Goal: Task Accomplishment & Management: Use online tool/utility

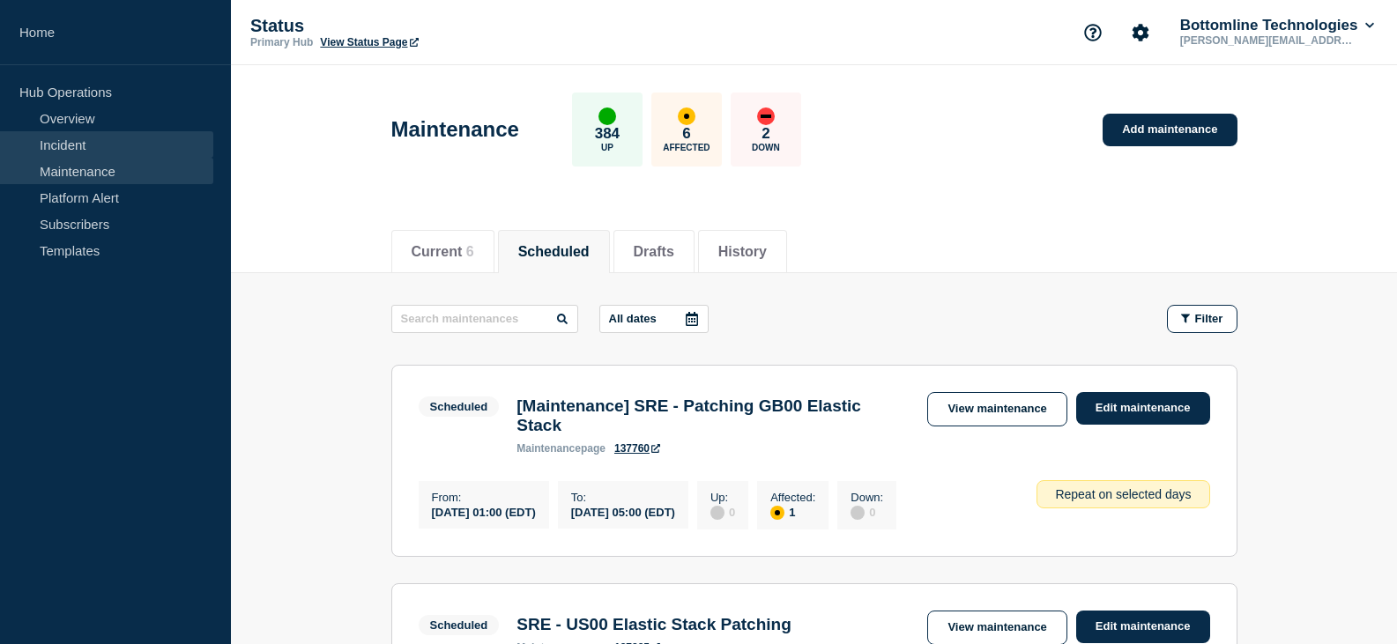
click at [72, 138] on link "Incident" at bounding box center [106, 144] width 213 height 26
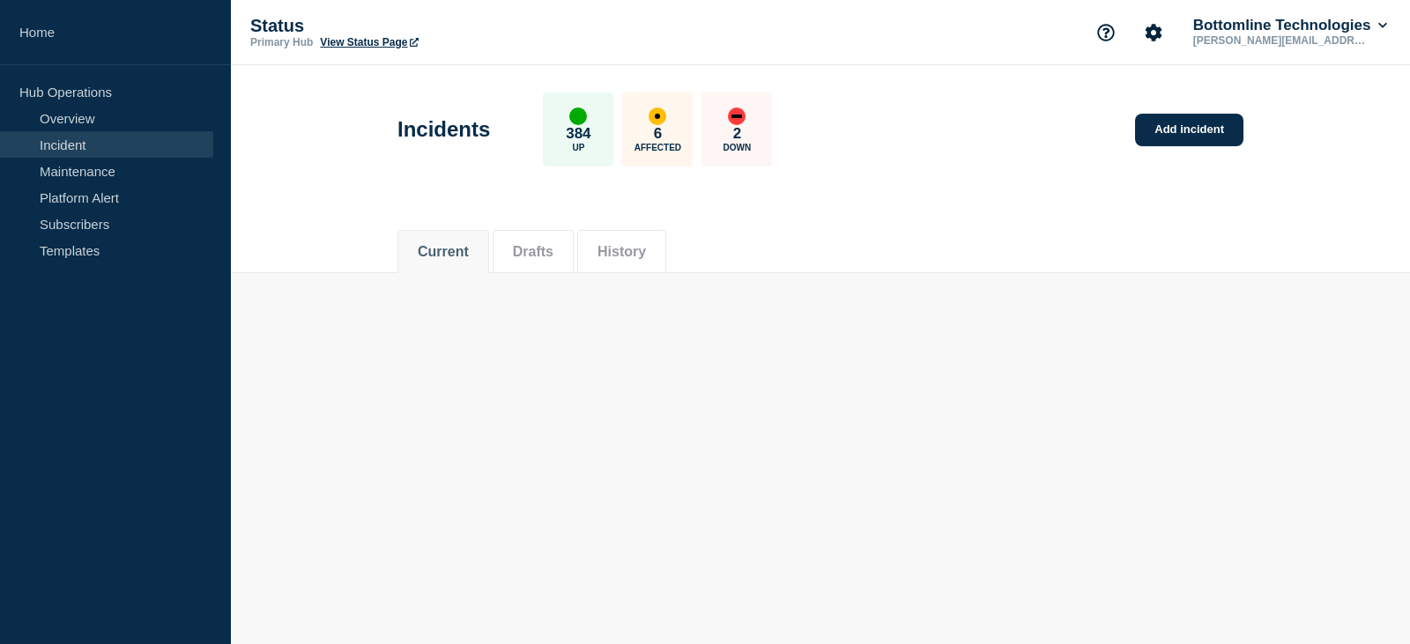
click at [619, 256] on button "History" at bounding box center [622, 252] width 48 height 16
click at [452, 256] on button "Current" at bounding box center [443, 252] width 51 height 16
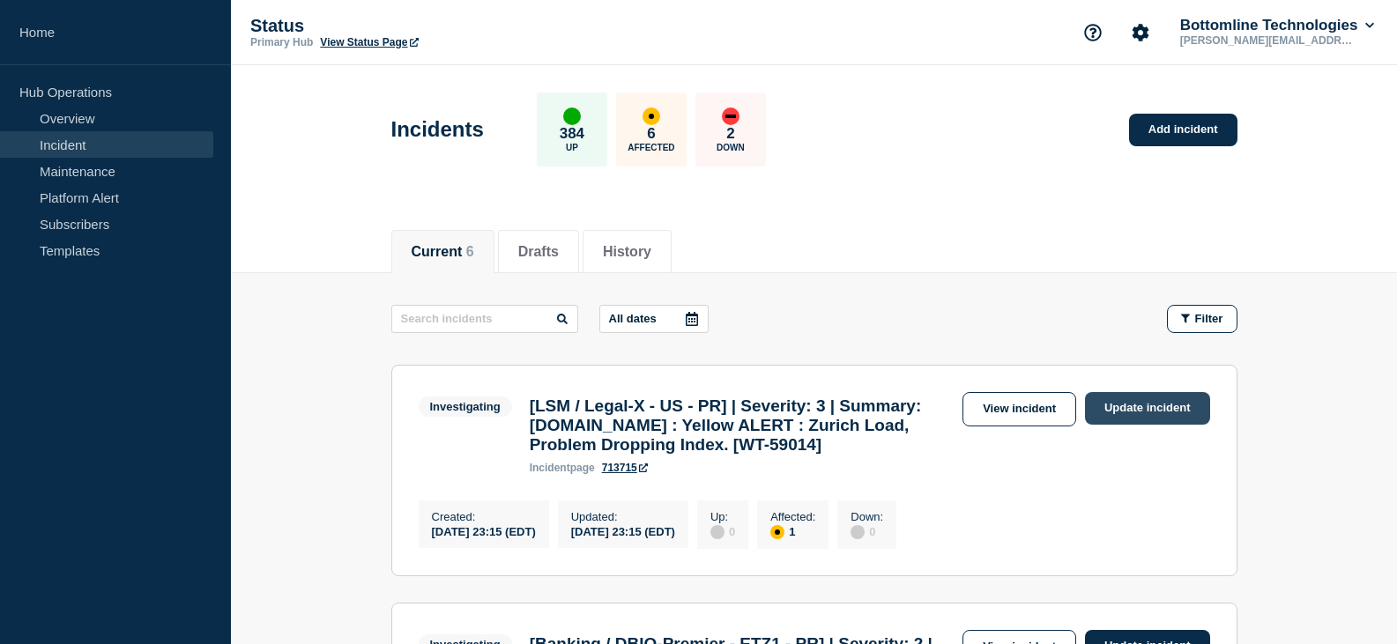
click at [1102, 407] on link "Update incident" at bounding box center [1147, 408] width 125 height 33
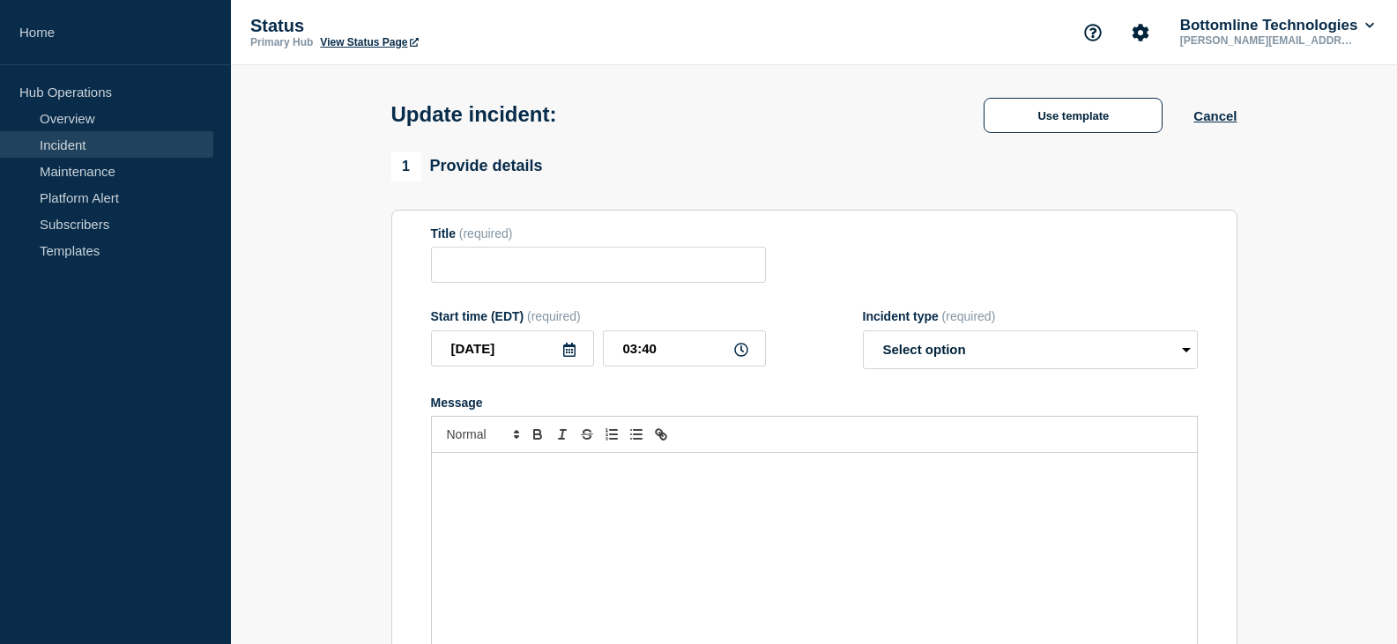
type input "[LSM / Legal-X - US - PR] | Severity: 3 | Summary: [DOMAIN_NAME] : Yellow ALERT…"
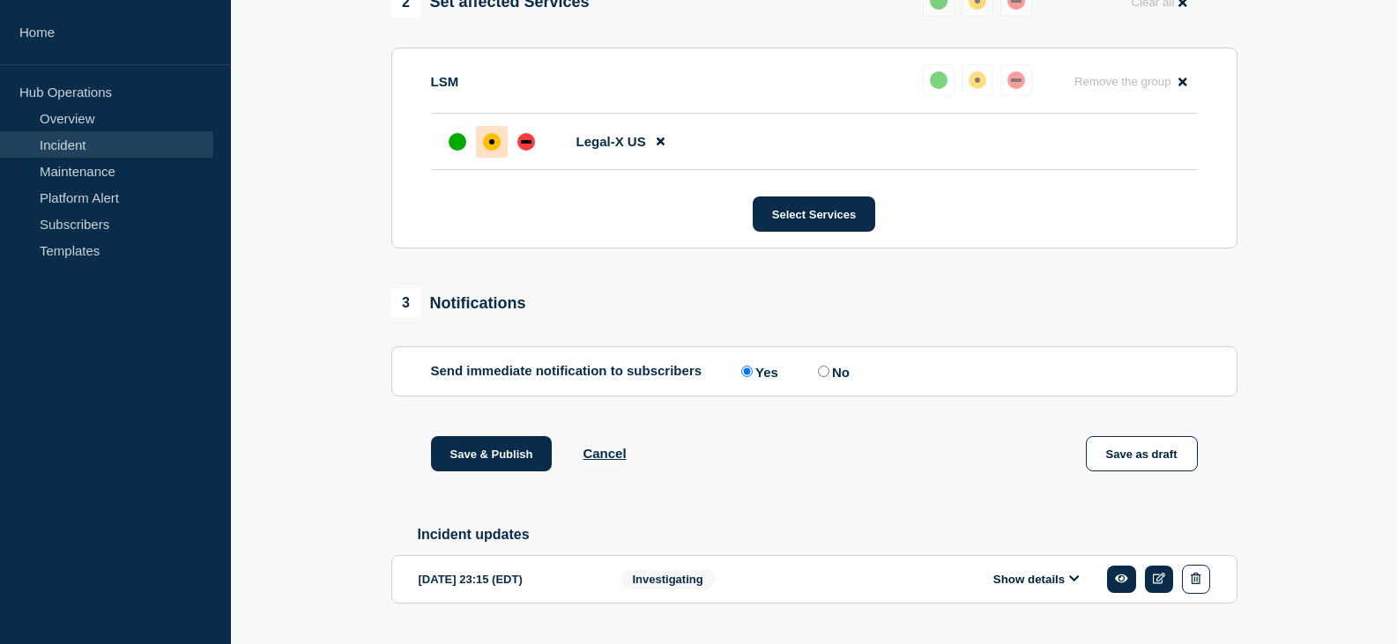
scroll to position [874, 0]
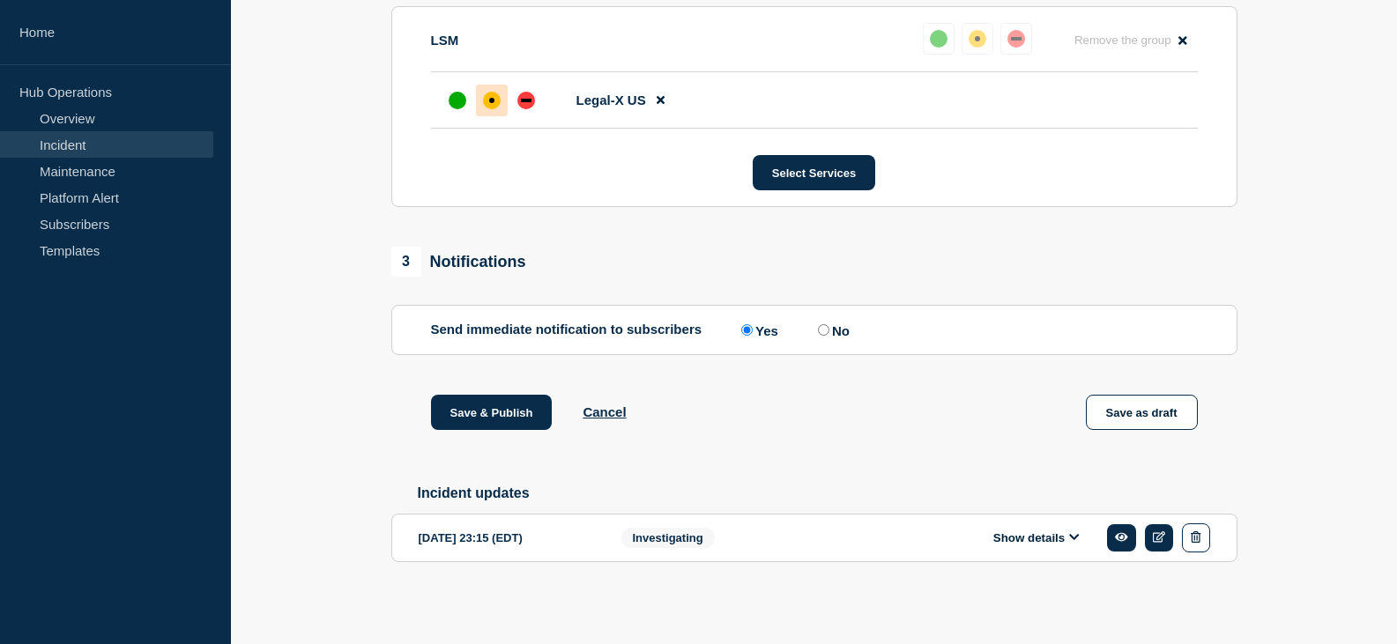
click at [1057, 539] on button "Show details" at bounding box center [1036, 538] width 97 height 15
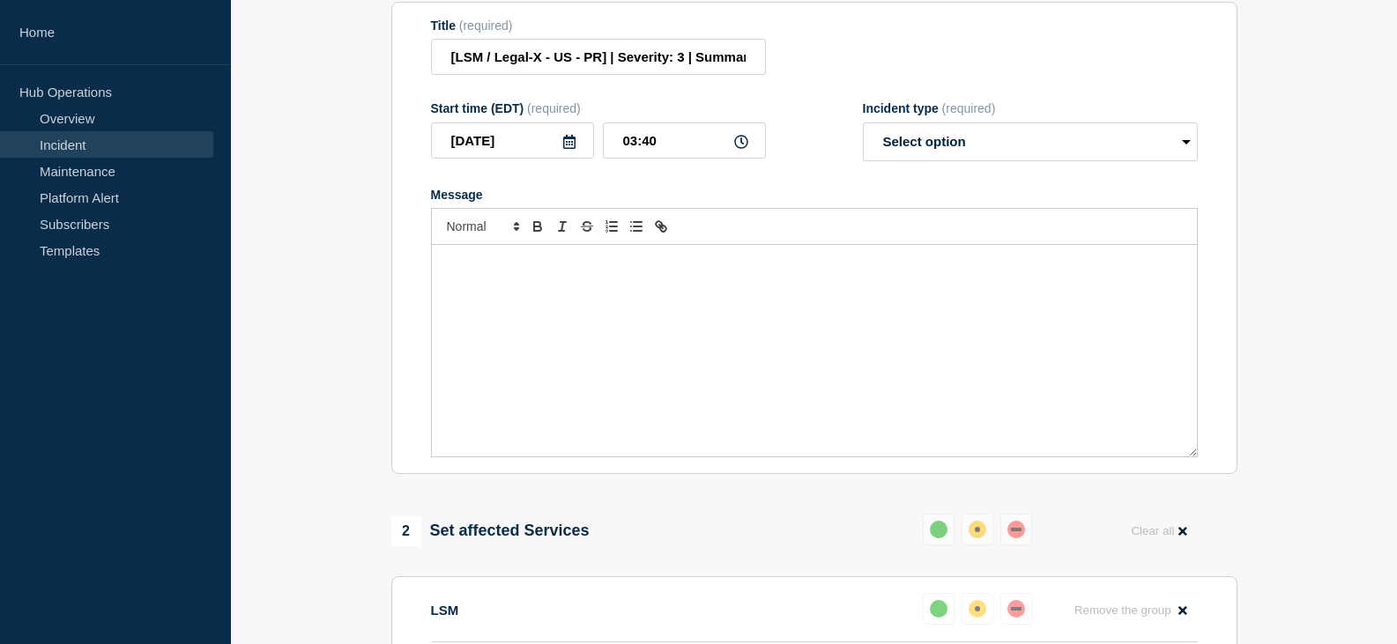
scroll to position [169, 0]
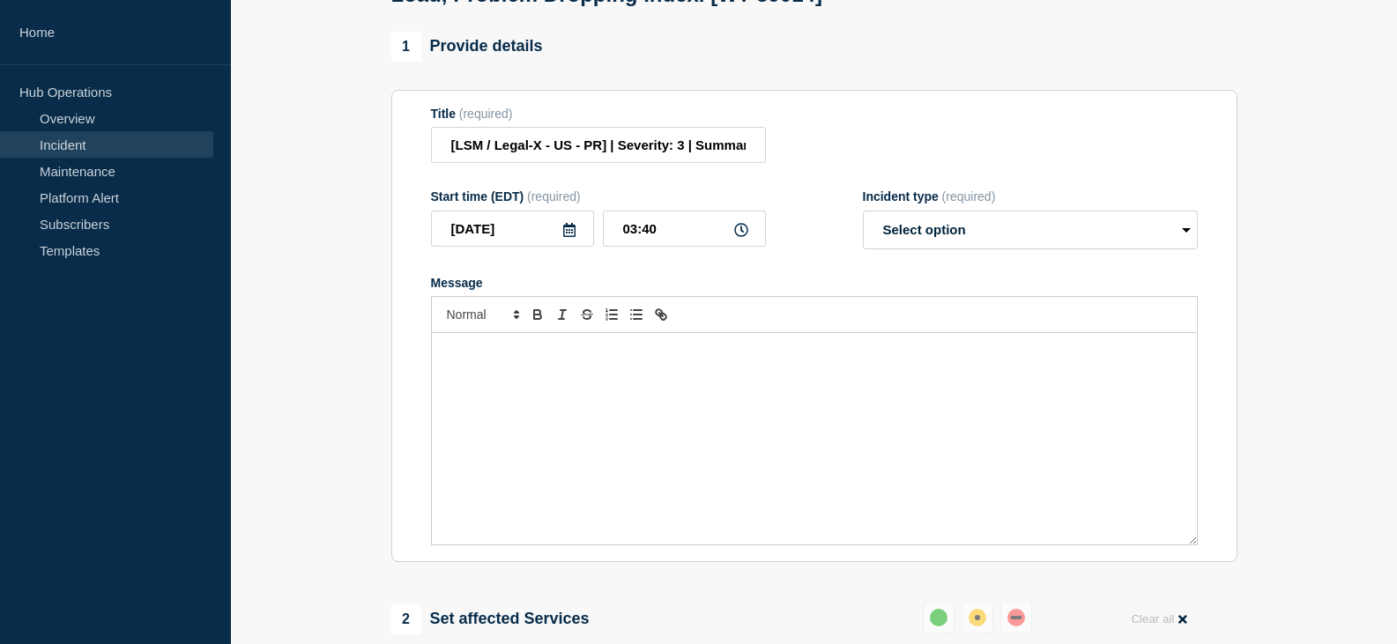
click at [714, 422] on div "Message" at bounding box center [814, 439] width 765 height 212
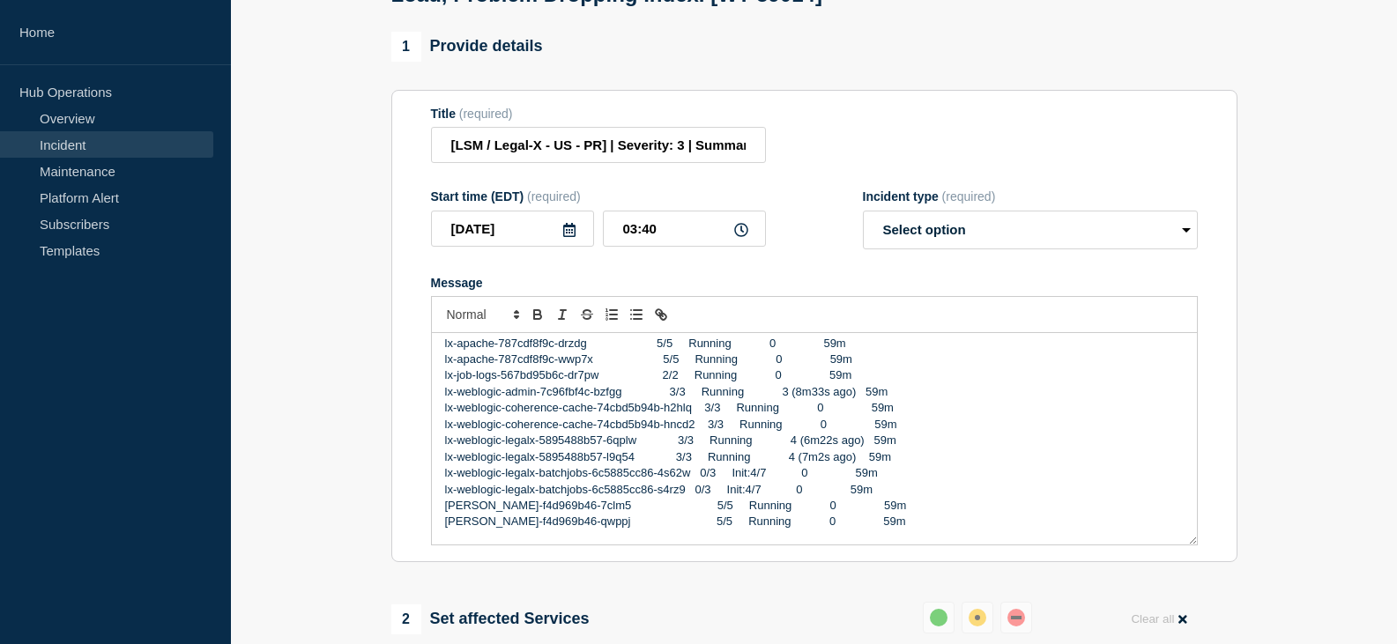
scroll to position [0, 0]
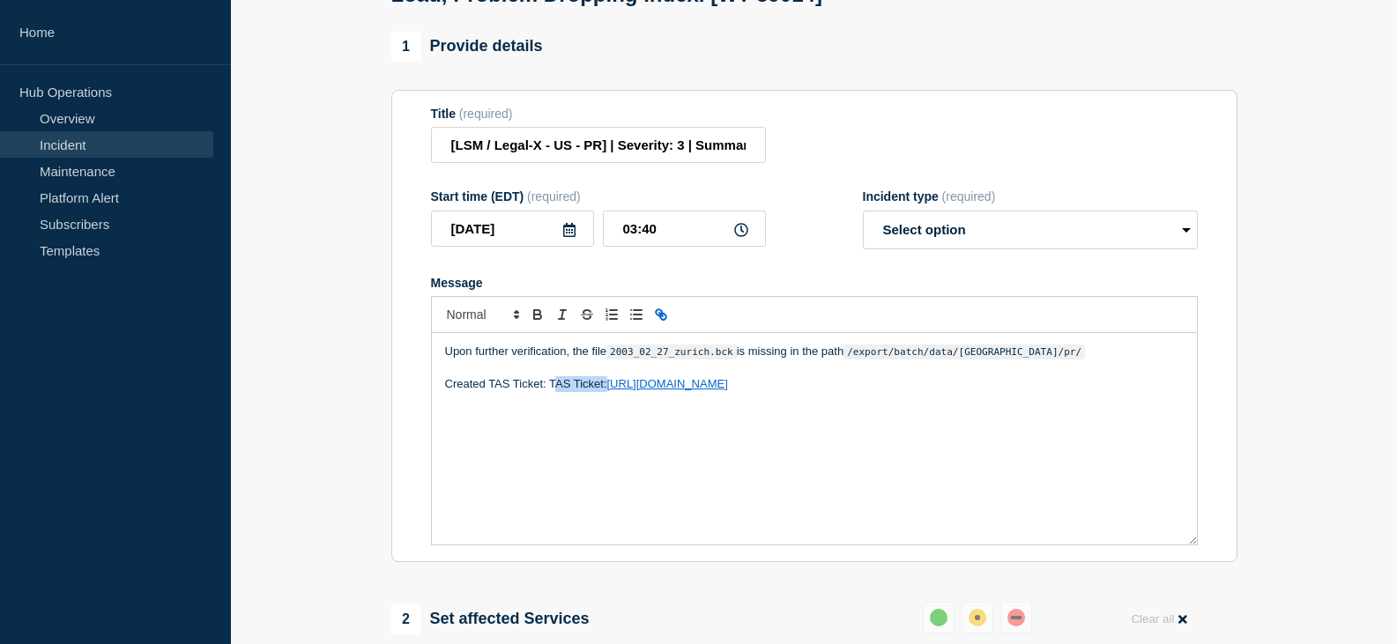
drag, startPoint x: 608, startPoint y: 422, endPoint x: 553, endPoint y: 420, distance: 55.6
click at [553, 392] on p "Created TAS Ticket: TAS Ticket: https://jira.bottomline.tech/browse/TAS-97597" at bounding box center [814, 384] width 739 height 16
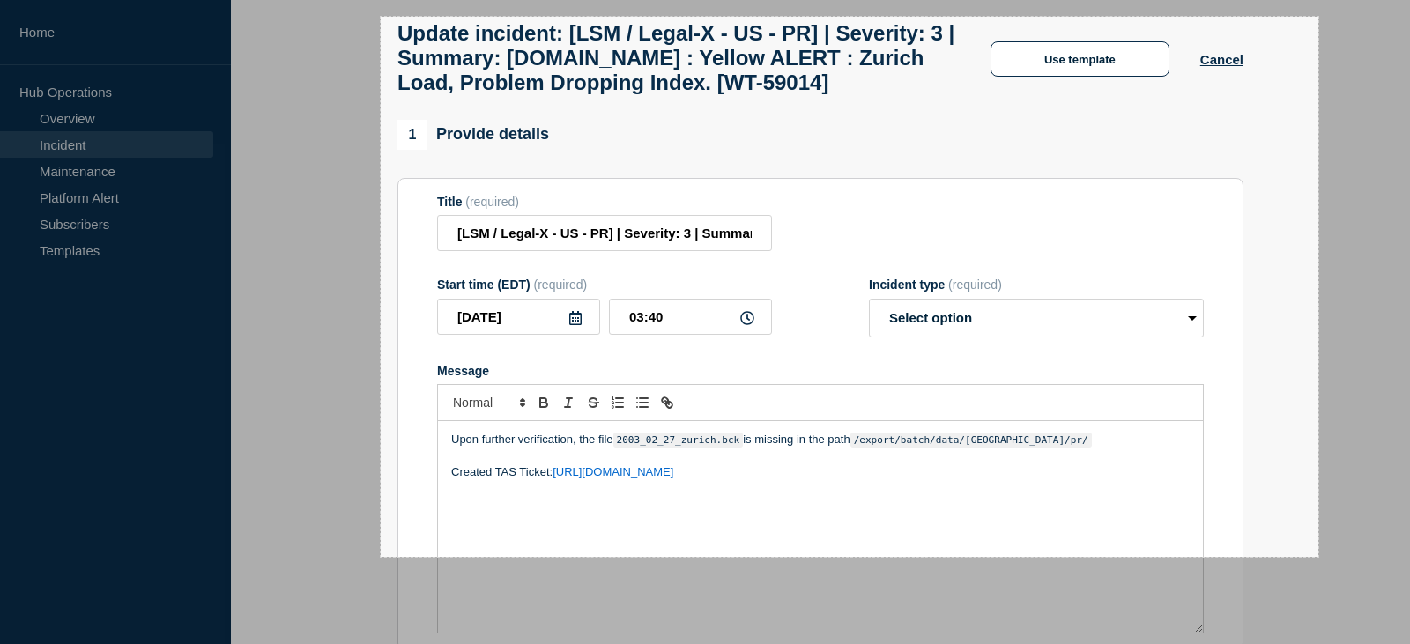
drag, startPoint x: 381, startPoint y: 17, endPoint x: 1319, endPoint y: 557, distance: 1082.4
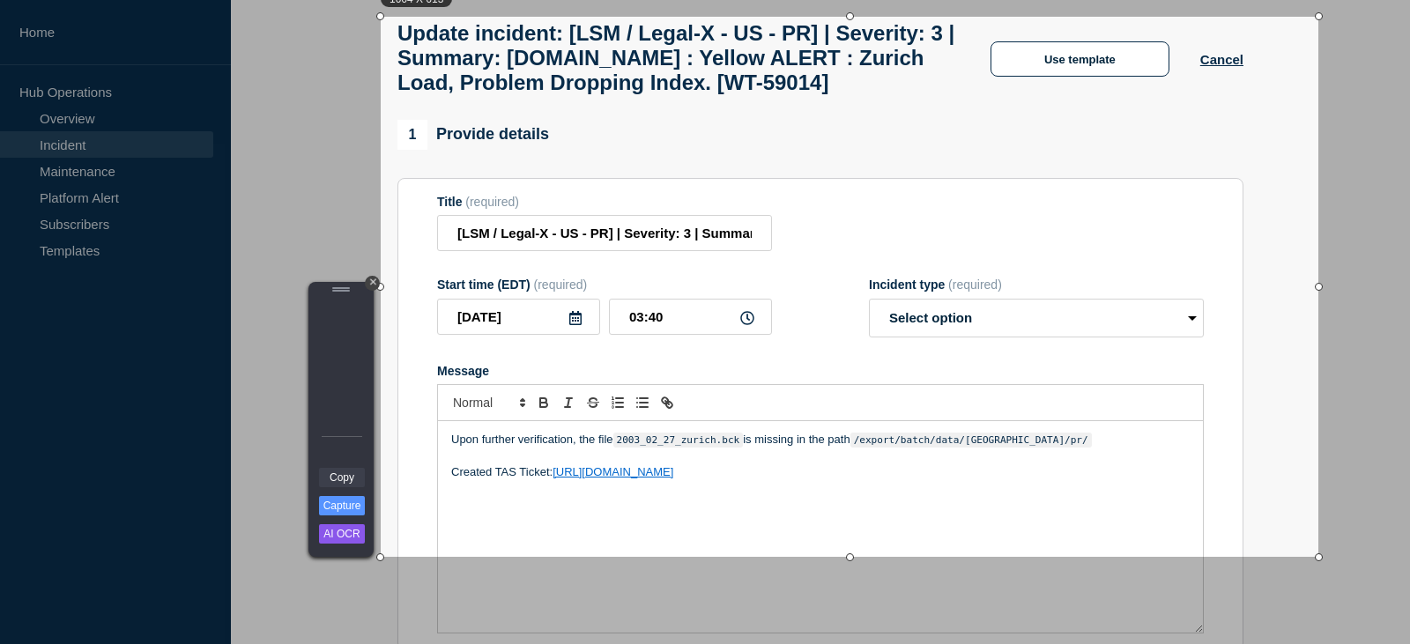
click at [353, 476] on link "Copy" at bounding box center [342, 477] width 46 height 19
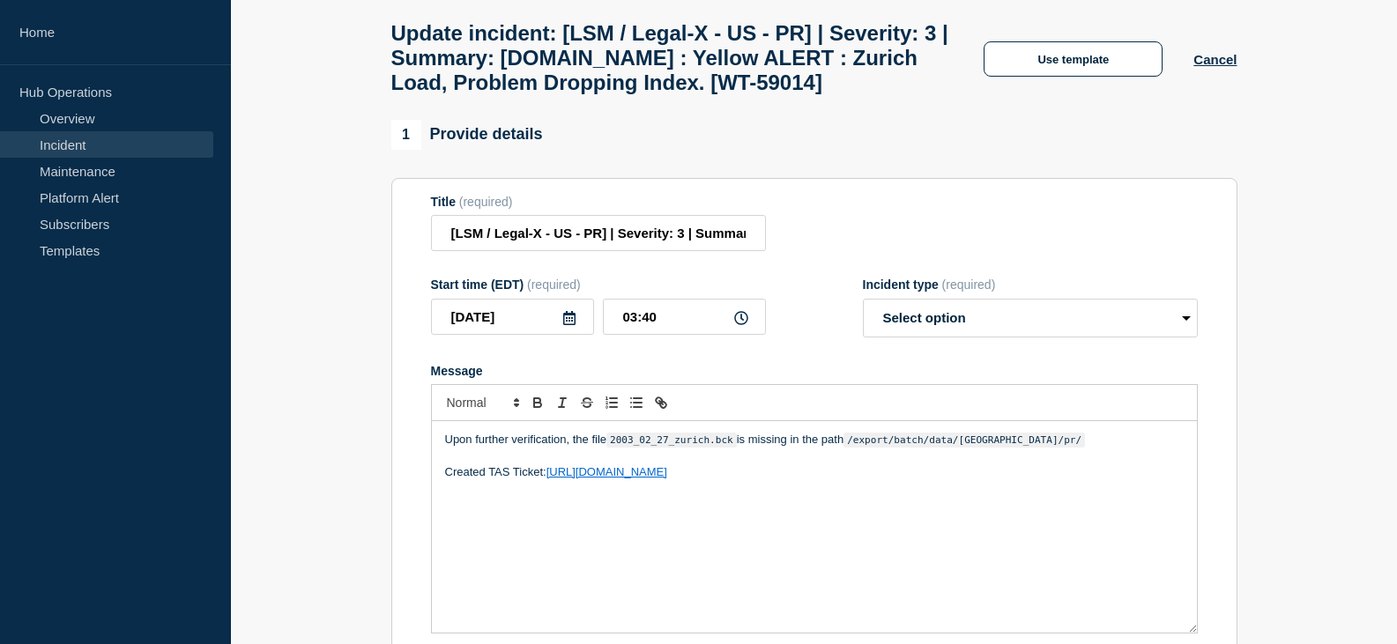
drag, startPoint x: 811, startPoint y: 514, endPoint x: 414, endPoint y: 518, distance: 396.7
click at [414, 518] on section "Title (required) [LSM / Legal-X - US - PR] | Severity: 3 | Summary: bottomline.…" at bounding box center [814, 414] width 846 height 473
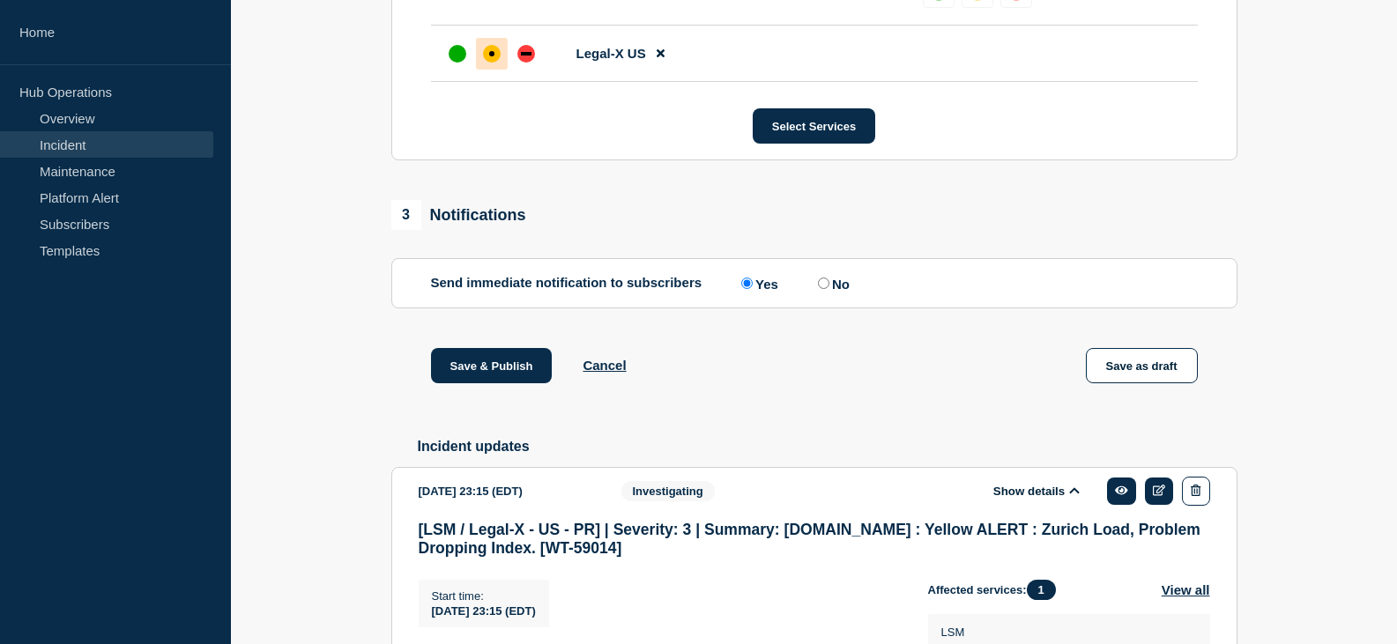
scroll to position [1139, 0]
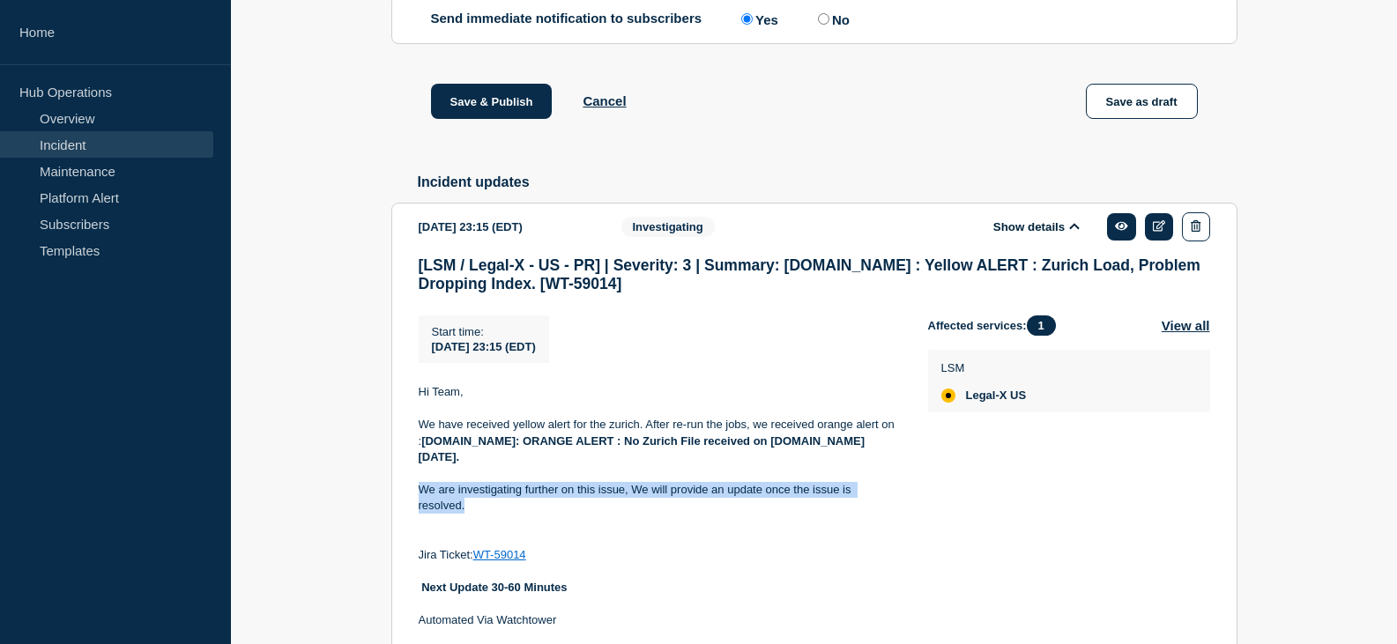
drag, startPoint x: 459, startPoint y: 551, endPoint x: 417, endPoint y: 544, distance: 42.9
click at [417, 544] on section "2025-09-10 23:15 (EDT) Show details Investigating [LSM / Legal-X - US - PR] | S…" at bounding box center [814, 428] width 846 height 450
copy p "We are investigating further on this issue, We will provide an update once the …"
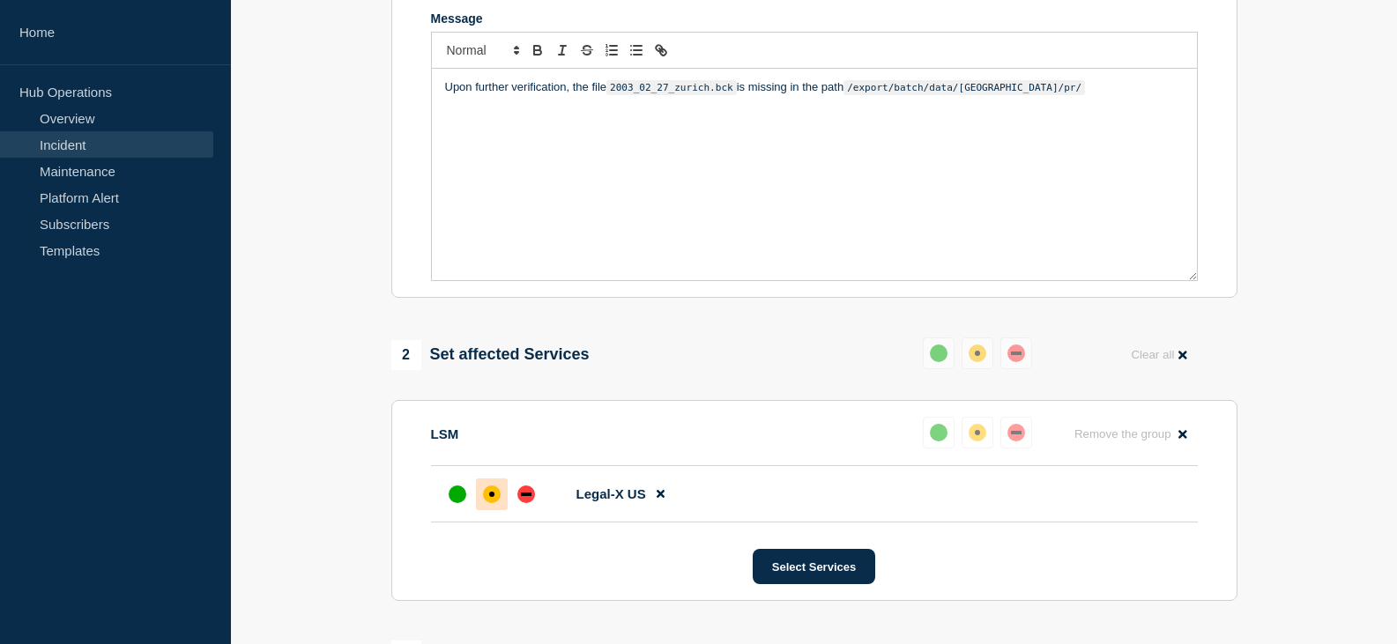
scroll to position [346, 0]
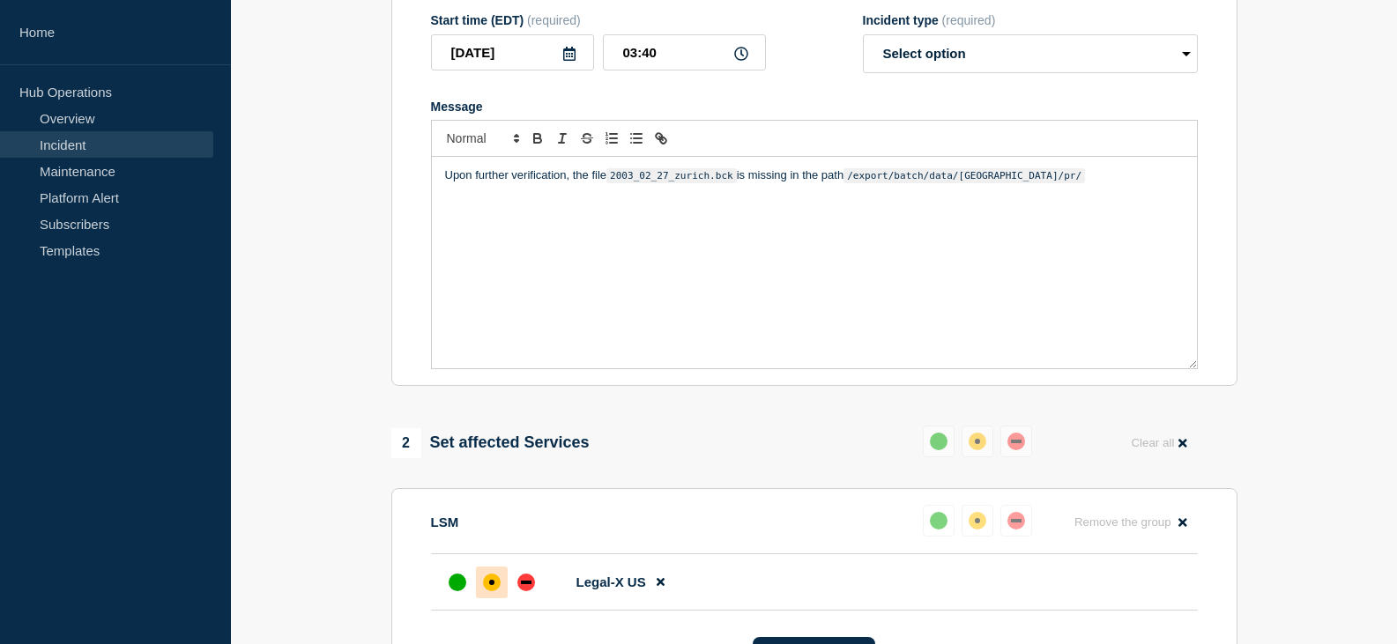
click at [628, 297] on div "Upon further verification, the file 2003_02_27_zurich.bck is missing in the pat…" at bounding box center [814, 263] width 765 height 212
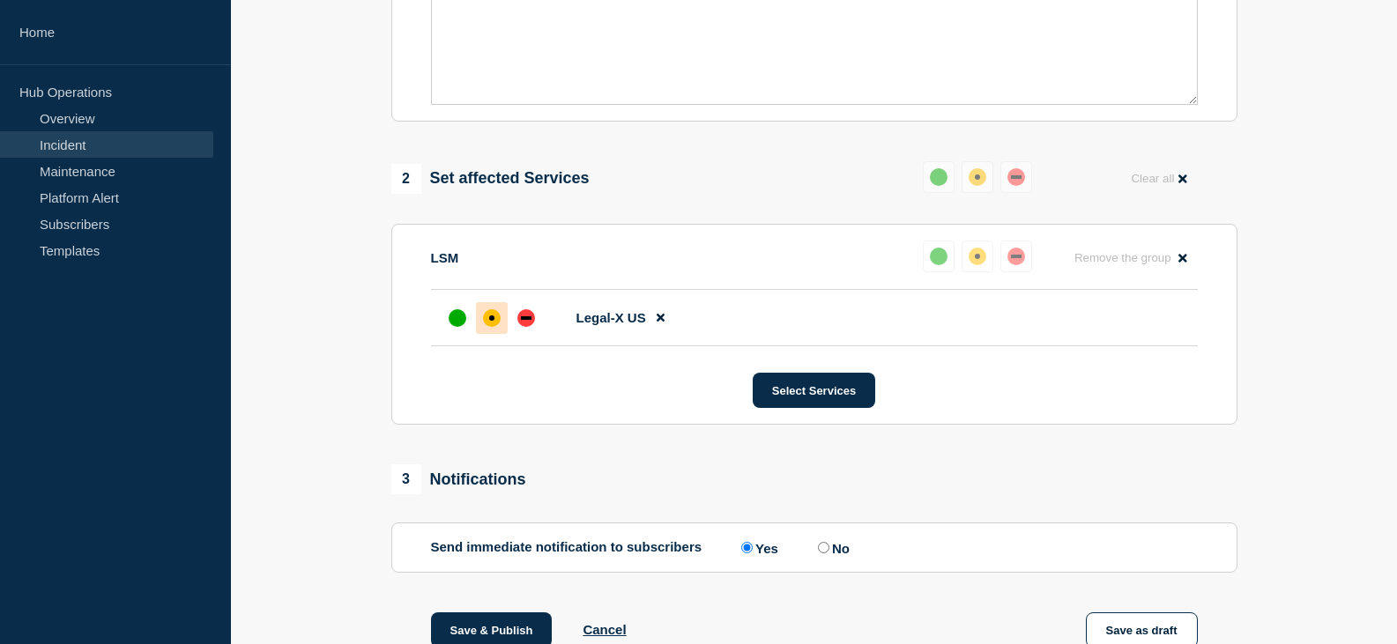
scroll to position [786, 0]
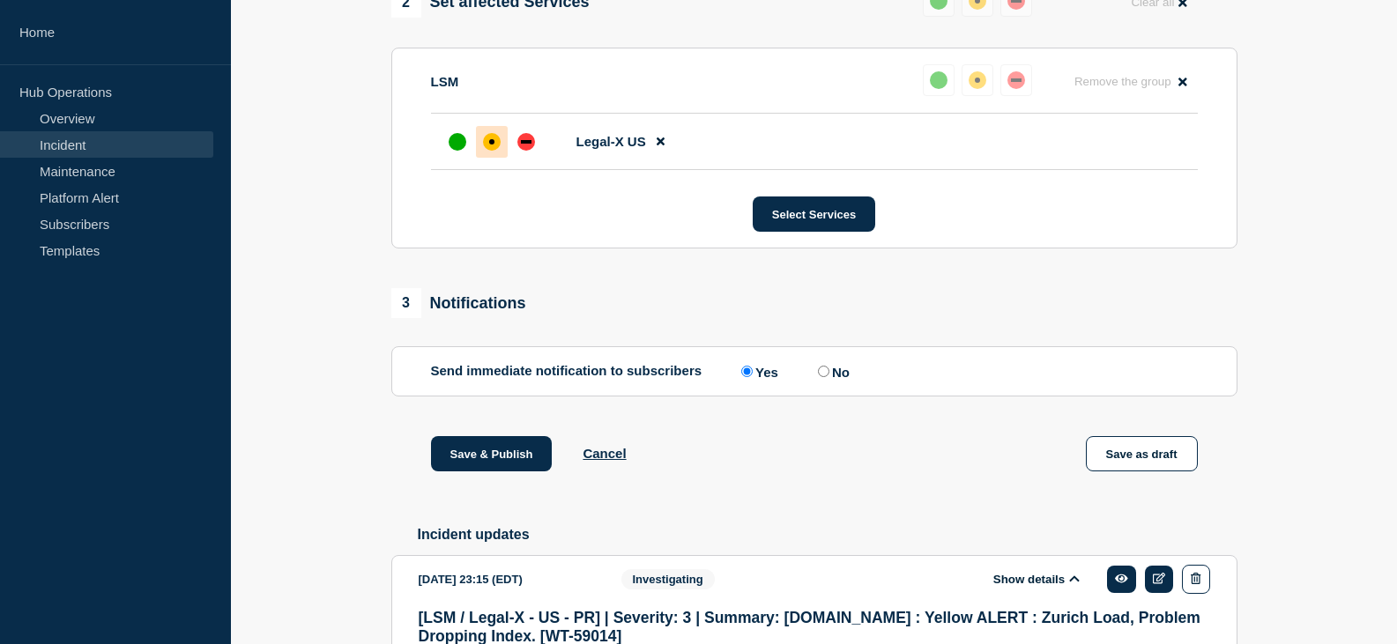
click at [828, 377] on input "No" at bounding box center [823, 371] width 11 height 11
radio input "true"
click at [495, 472] on button "Save & Publish" at bounding box center [492, 453] width 122 height 35
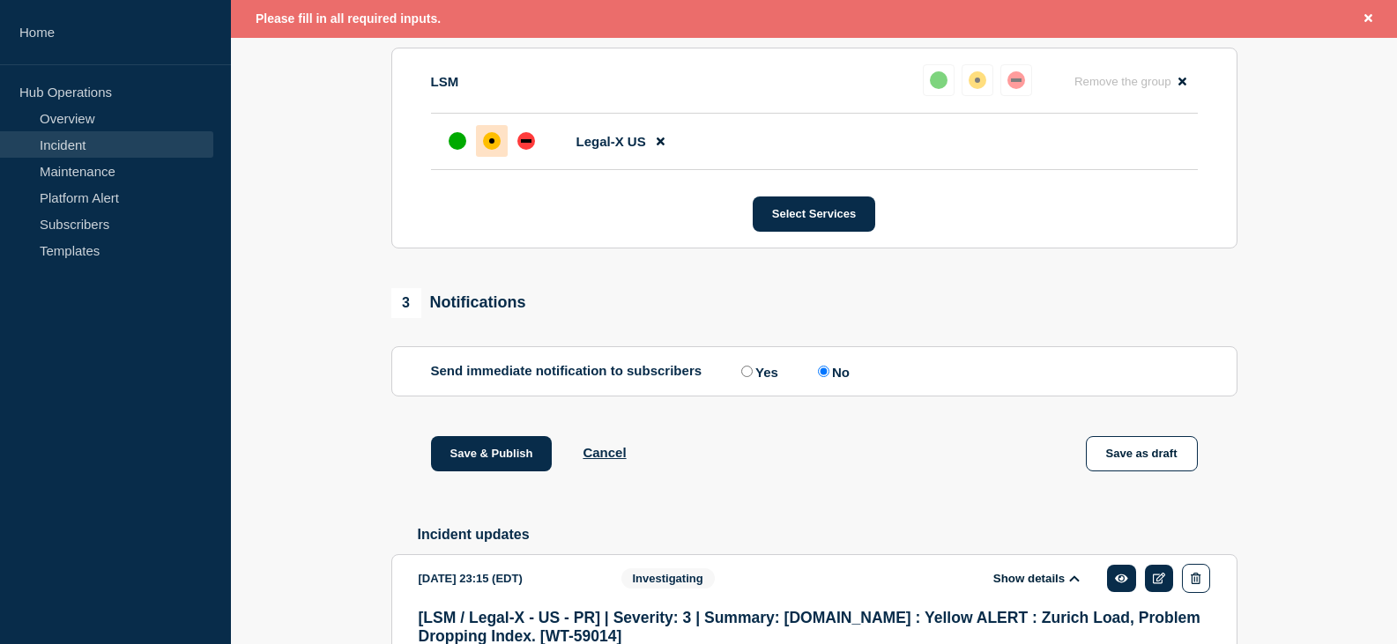
click at [770, 380] on label "Yes" at bounding box center [757, 371] width 41 height 17
click at [753, 377] on input "Yes" at bounding box center [746, 371] width 11 height 11
radio input "true"
radio input "false"
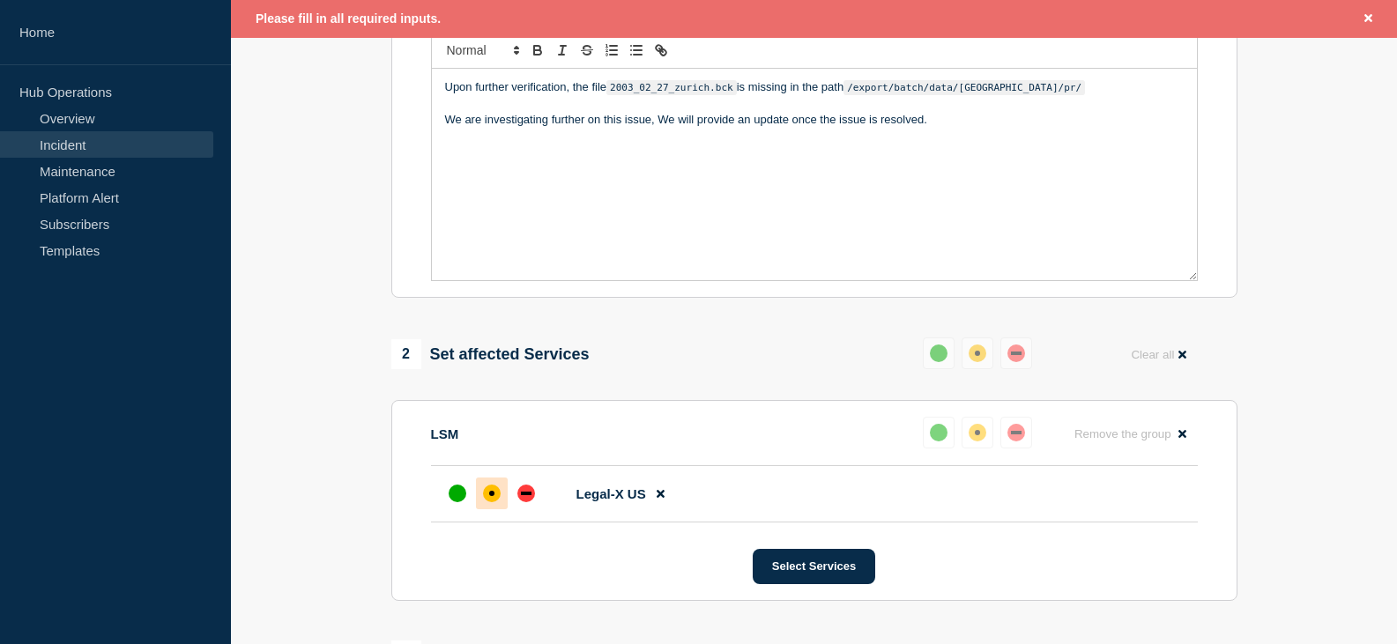
scroll to position [295, 0]
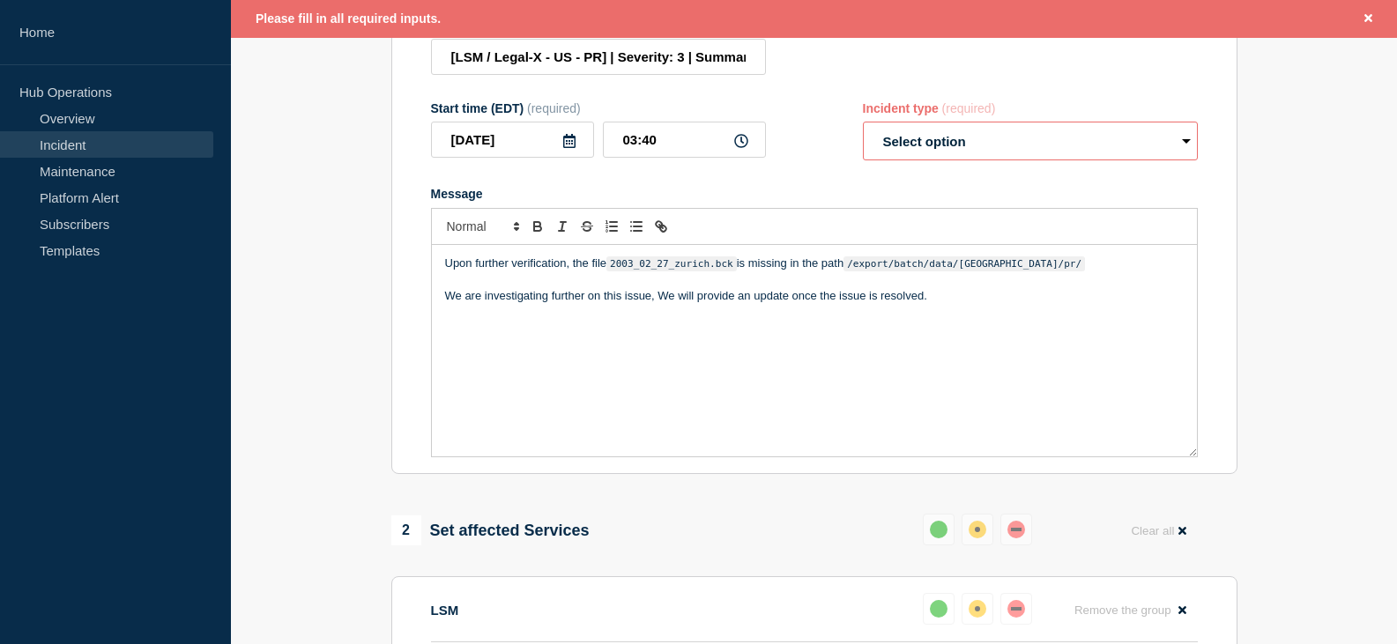
click at [941, 160] on select "Select option Investigating Identified Monitoring Resolved" at bounding box center [1030, 141] width 335 height 39
select select "investigating"
click at [863, 160] on select "Select option Investigating Identified Monitoring Resolved" at bounding box center [1030, 141] width 335 height 39
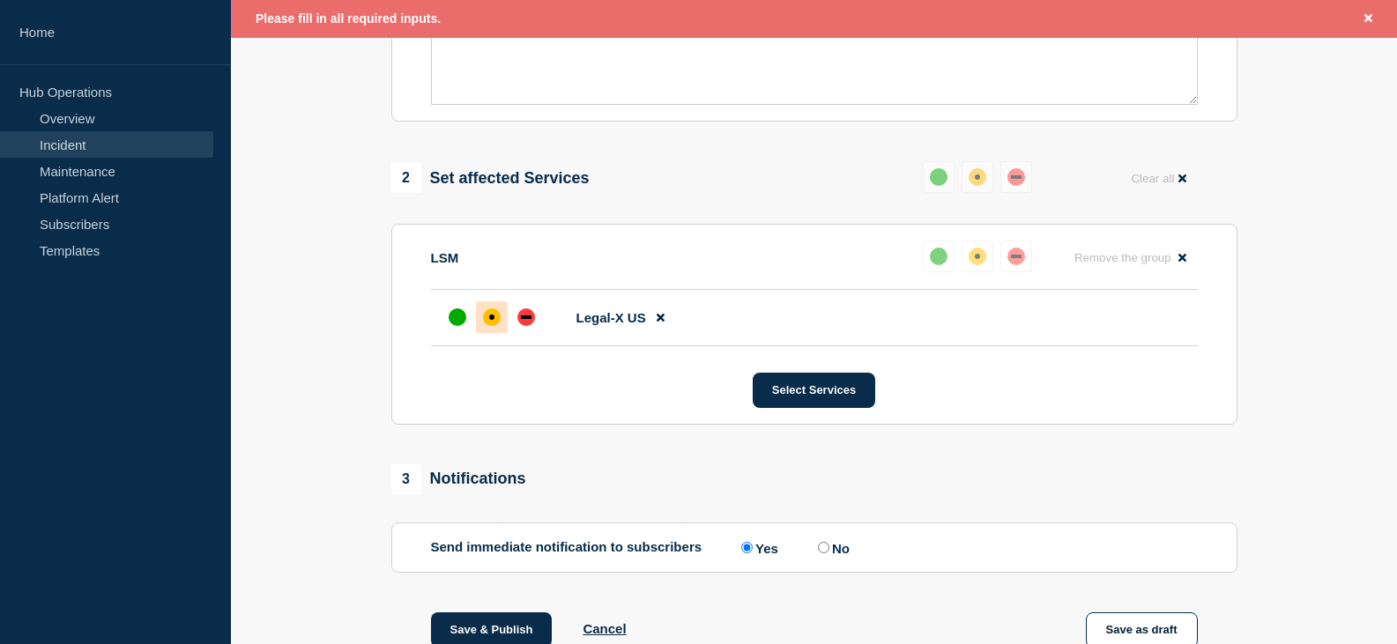
scroll to position [736, 0]
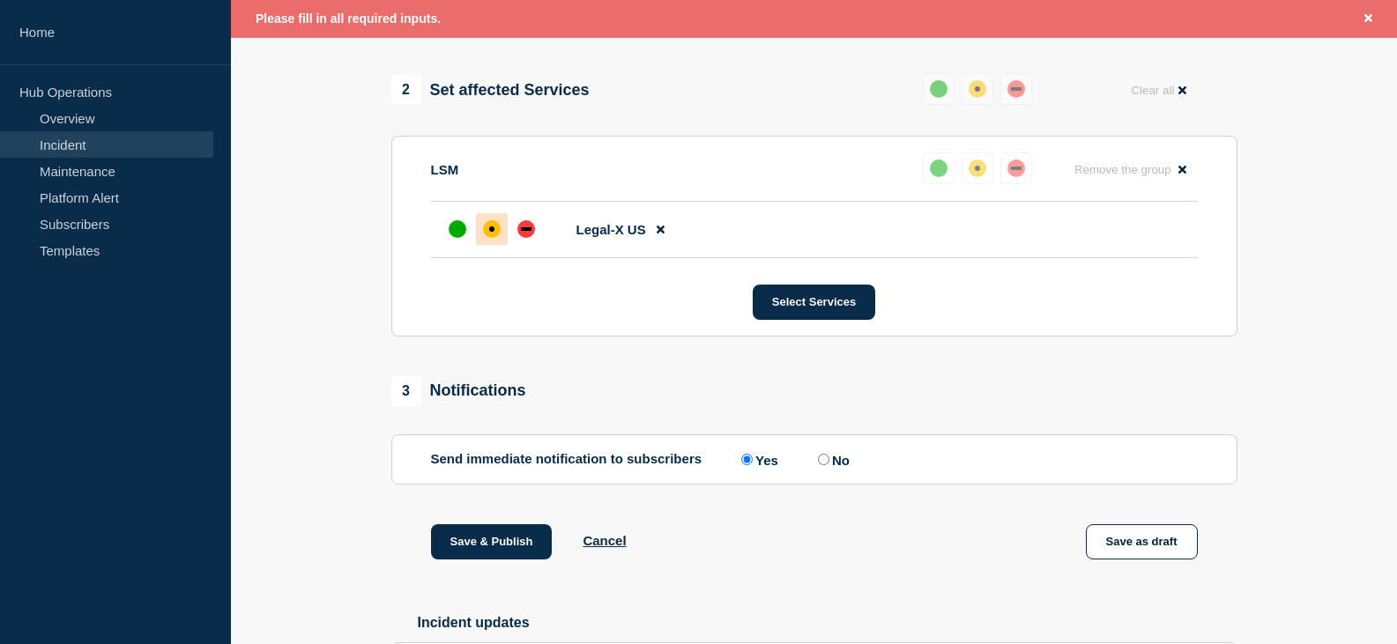
click at [829, 465] on input "No" at bounding box center [823, 459] width 11 height 11
radio input "true"
radio input "false"
click at [513, 560] on button "Save & Publish" at bounding box center [492, 541] width 122 height 35
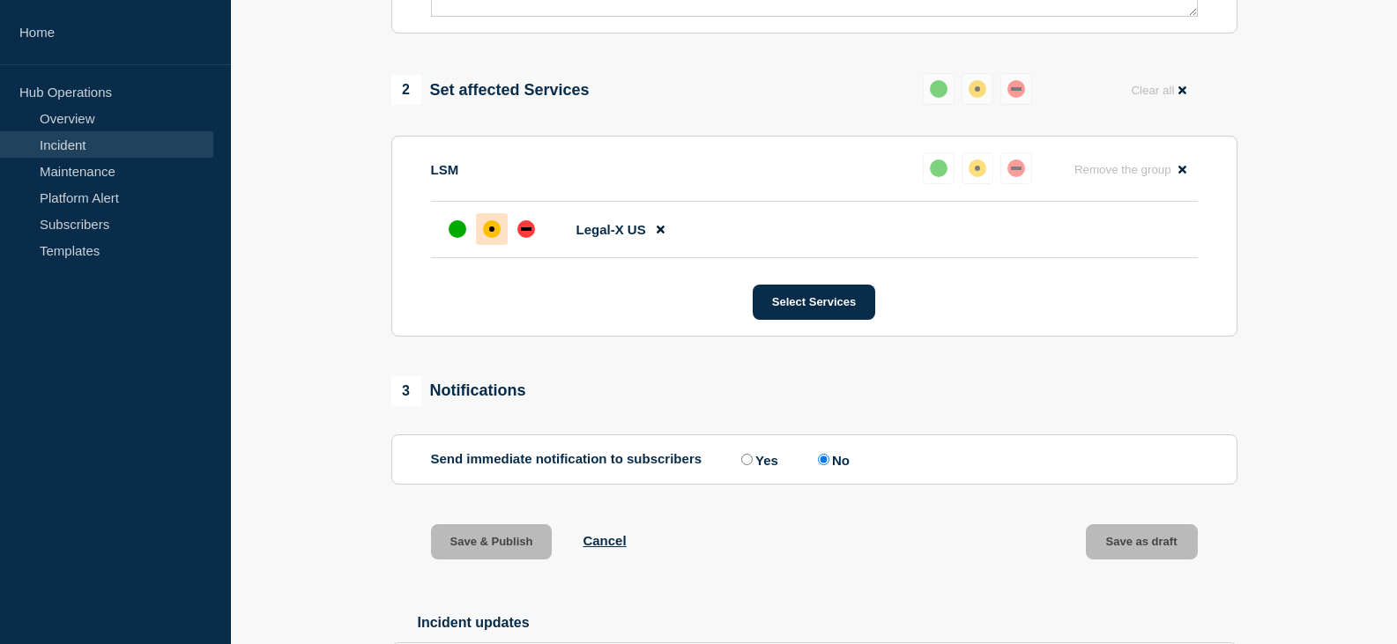
scroll to position [698, 0]
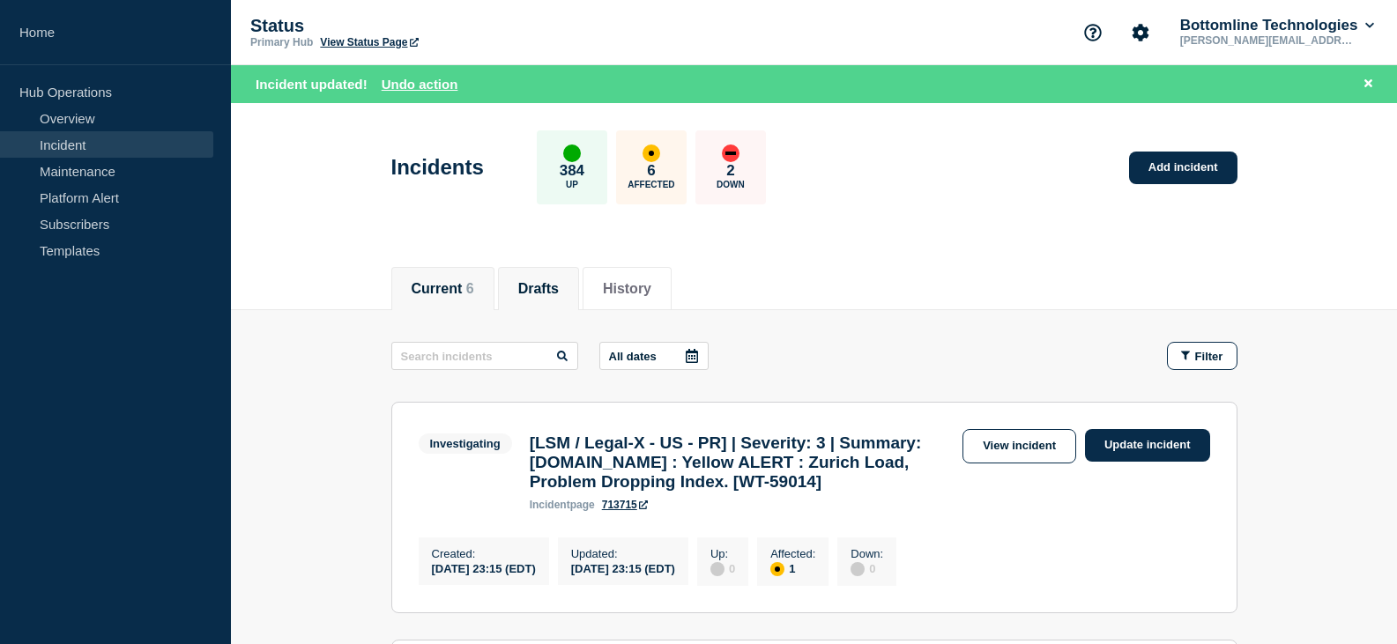
scroll to position [88, 0]
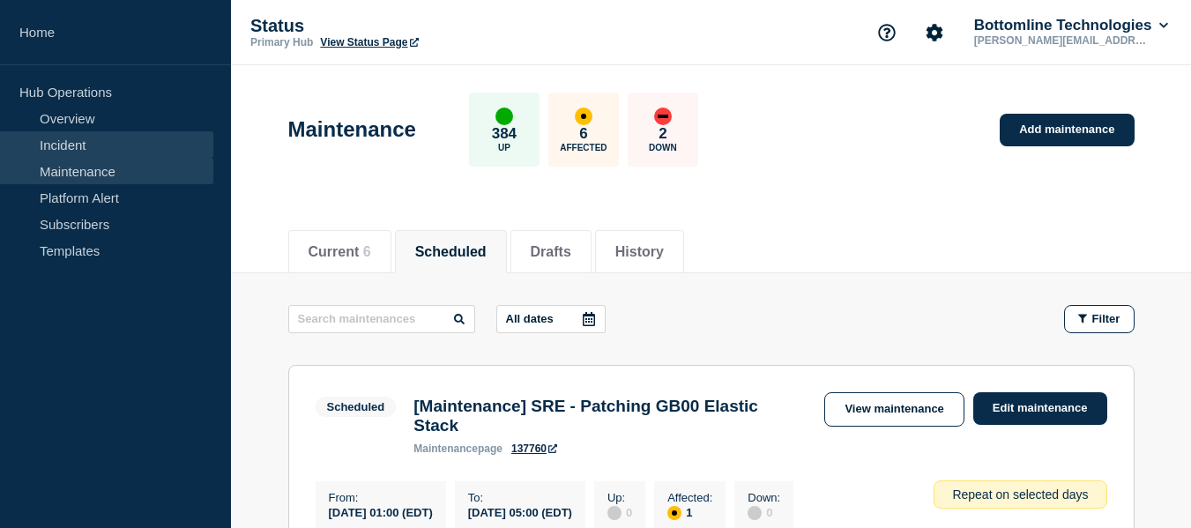
click at [70, 140] on link "Incident" at bounding box center [106, 144] width 213 height 26
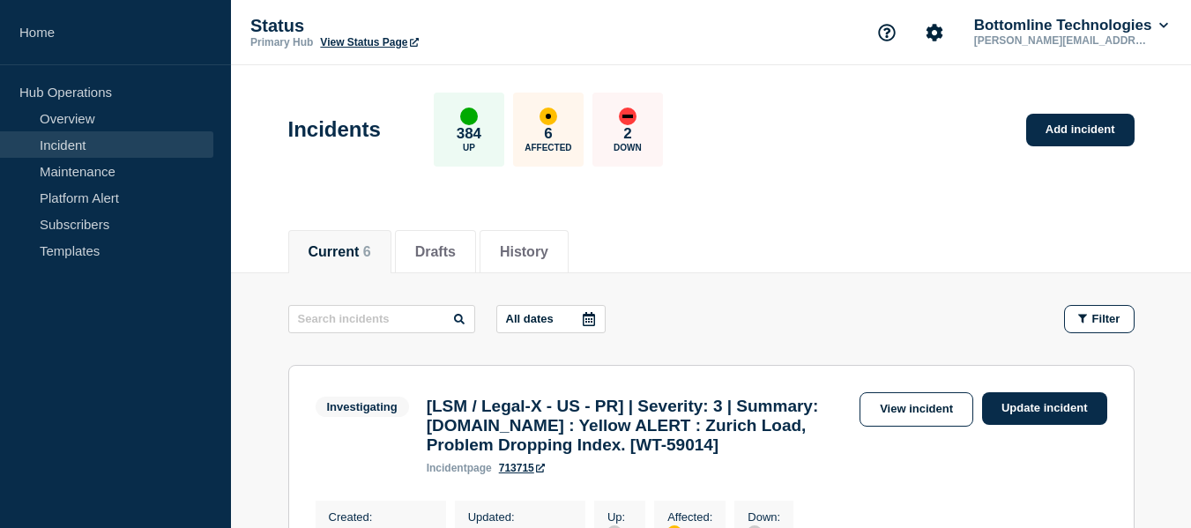
click at [522, 435] on h3 "[LSM / Legal-X - US - PR] | Severity: 3 | Summary: [DOMAIN_NAME] : Yellow ALERT…" at bounding box center [639, 426] width 424 height 58
click at [890, 409] on link "View incident" at bounding box center [916, 409] width 114 height 34
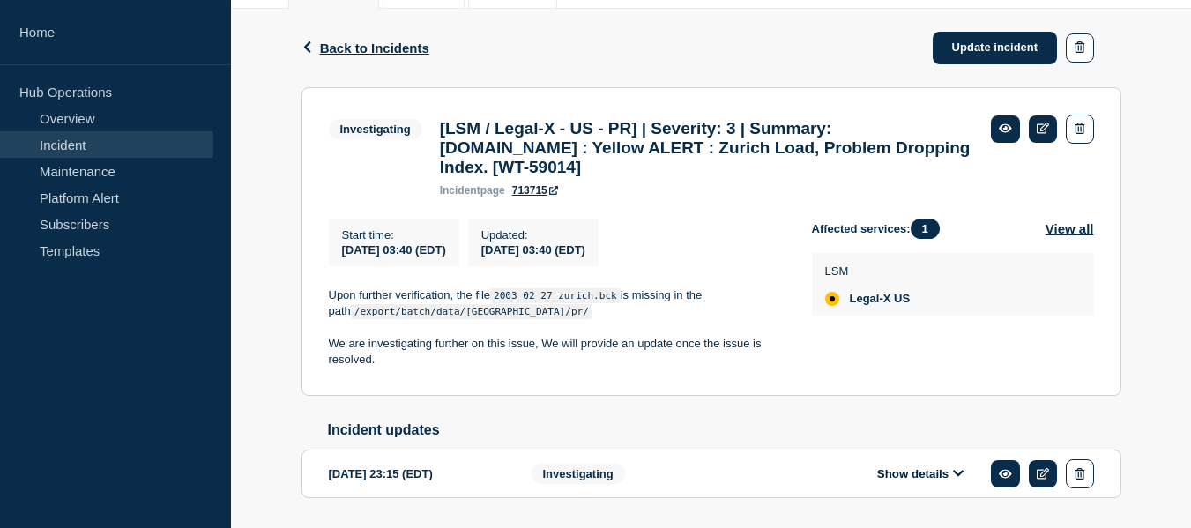
scroll to position [337, 0]
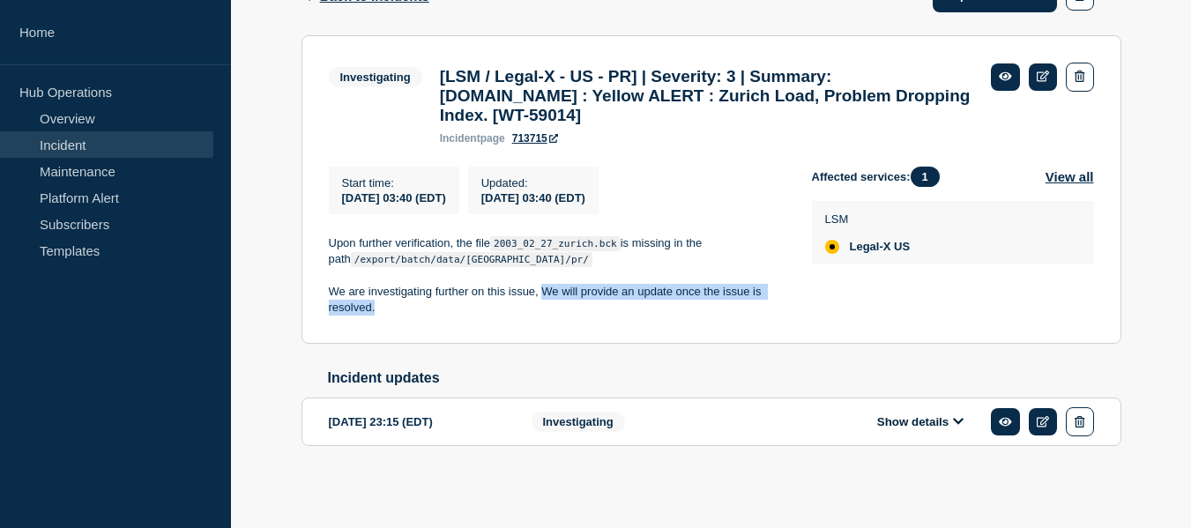
drag, startPoint x: 542, startPoint y: 286, endPoint x: 576, endPoint y: 299, distance: 36.8
click at [576, 299] on p "We are investigating further on this issue, We will provide an update once the …" at bounding box center [556, 300] width 455 height 33
copy p "We will provide an update once the issue is resolved."
